Goal: Task Accomplishment & Management: Manage account settings

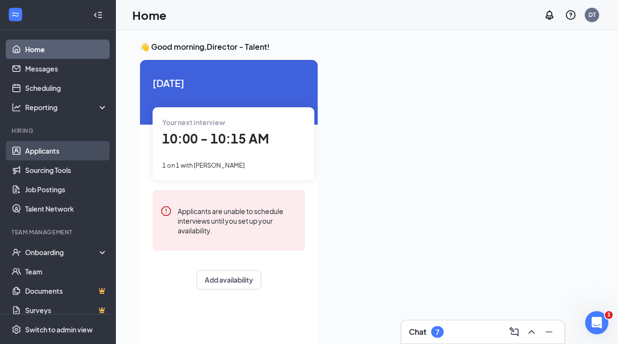
click at [55, 152] on link "Applicants" at bounding box center [66, 150] width 83 height 19
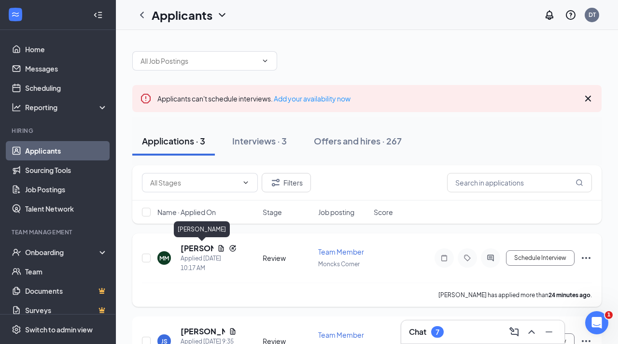
click at [198, 243] on h5 "[PERSON_NAME]" at bounding box center [197, 248] width 33 height 11
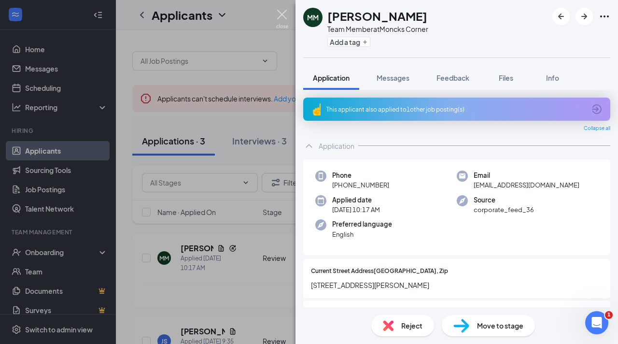
click at [286, 14] on img at bounding box center [282, 19] width 12 height 19
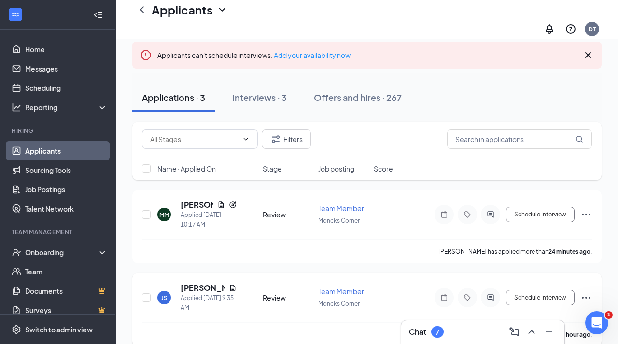
scroll to position [76, 0]
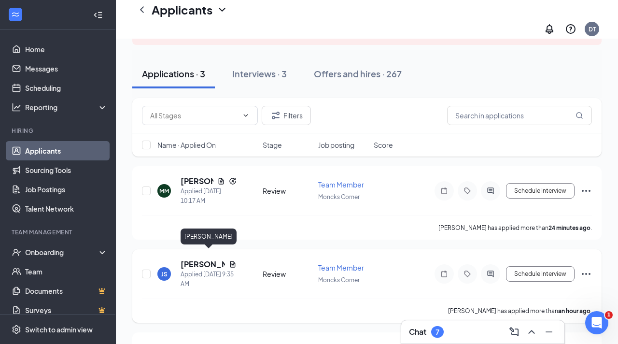
click at [194, 259] on h5 "[PERSON_NAME]" at bounding box center [203, 264] width 44 height 11
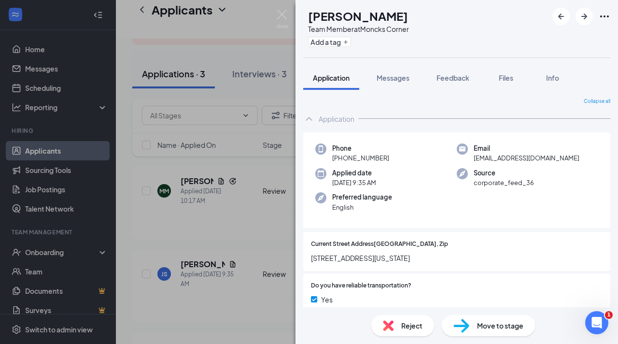
click at [473, 322] on div "Move to stage" at bounding box center [488, 325] width 93 height 21
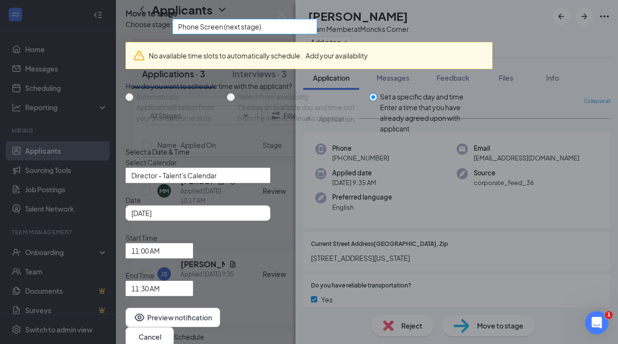
click at [287, 45] on span "Phone Screen (next stage)" at bounding box center [240, 32] width 125 height 26
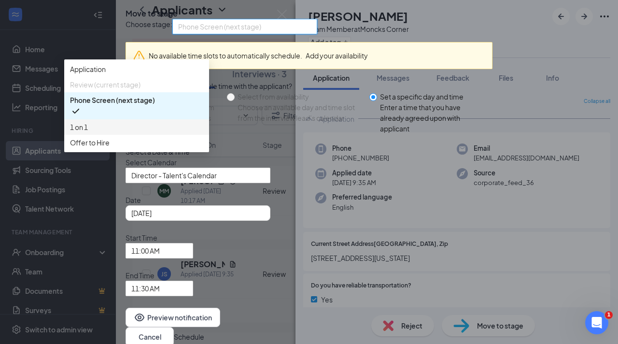
click at [203, 132] on span "1 on 1" at bounding box center [136, 127] width 133 height 11
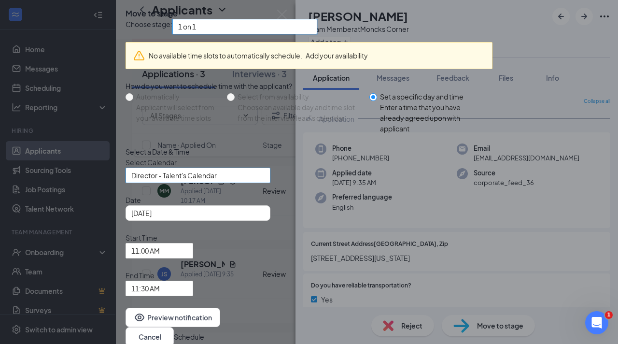
scroll to position [54, 0]
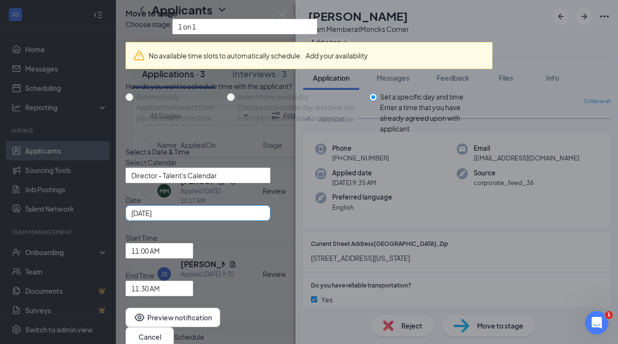
click at [265, 218] on div "[DATE]" at bounding box center [197, 213] width 133 height 11
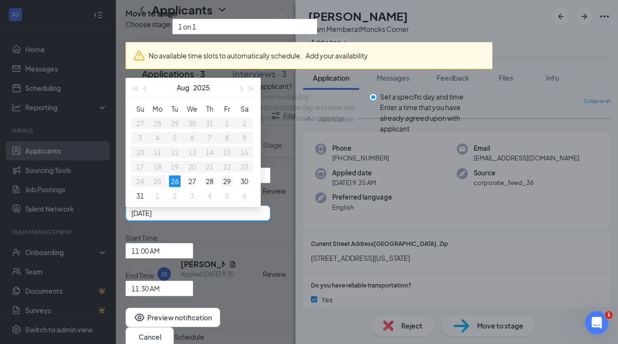
type input "[DATE]"
click at [233, 187] on div "29" at bounding box center [227, 181] width 12 height 12
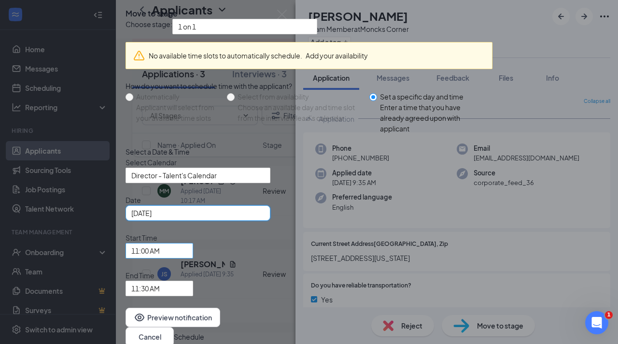
click at [160, 248] on span "11:00 AM" at bounding box center [145, 250] width 28 height 14
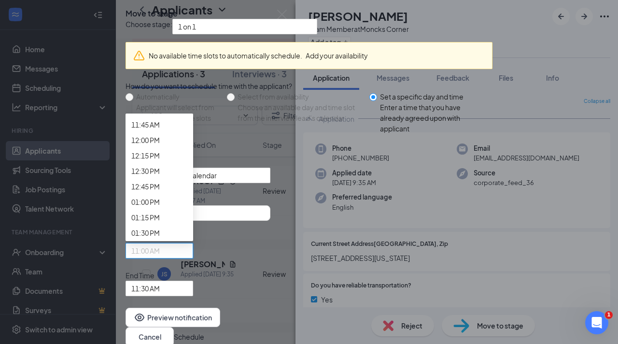
scroll to position [737, 0]
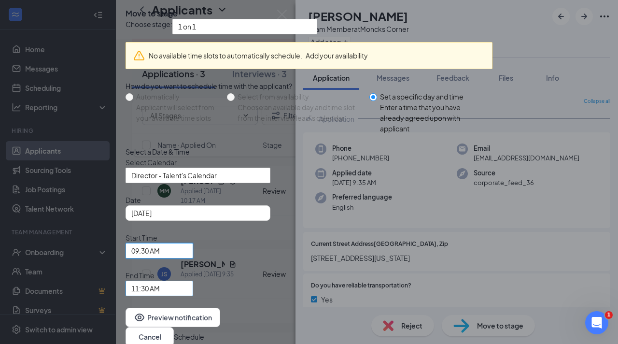
click at [160, 281] on span "11:30 AM" at bounding box center [145, 288] width 28 height 14
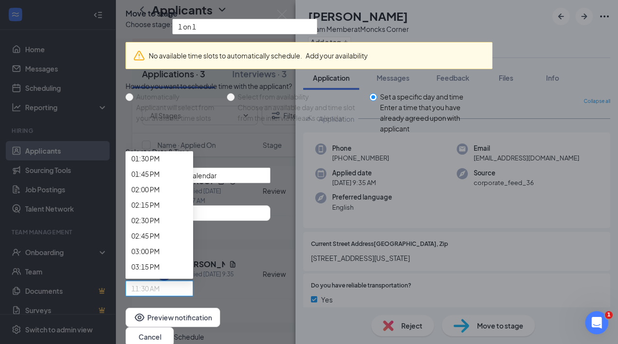
scroll to position [811, 0]
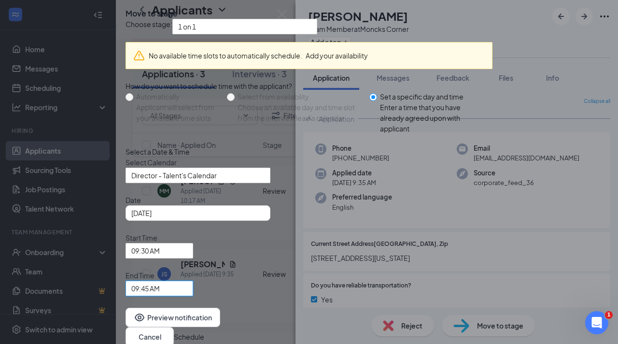
click at [204, 331] on button "Schedule" at bounding box center [189, 336] width 30 height 11
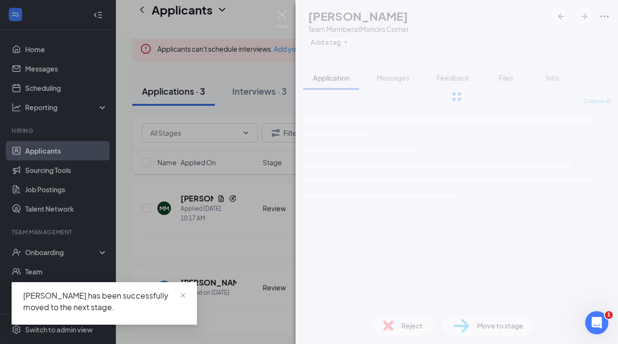
scroll to position [49, 0]
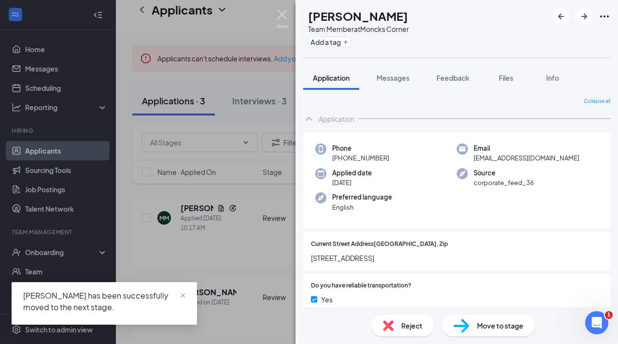
click at [281, 16] on img at bounding box center [282, 19] width 12 height 19
